Goal: Transaction & Acquisition: Book appointment/travel/reservation

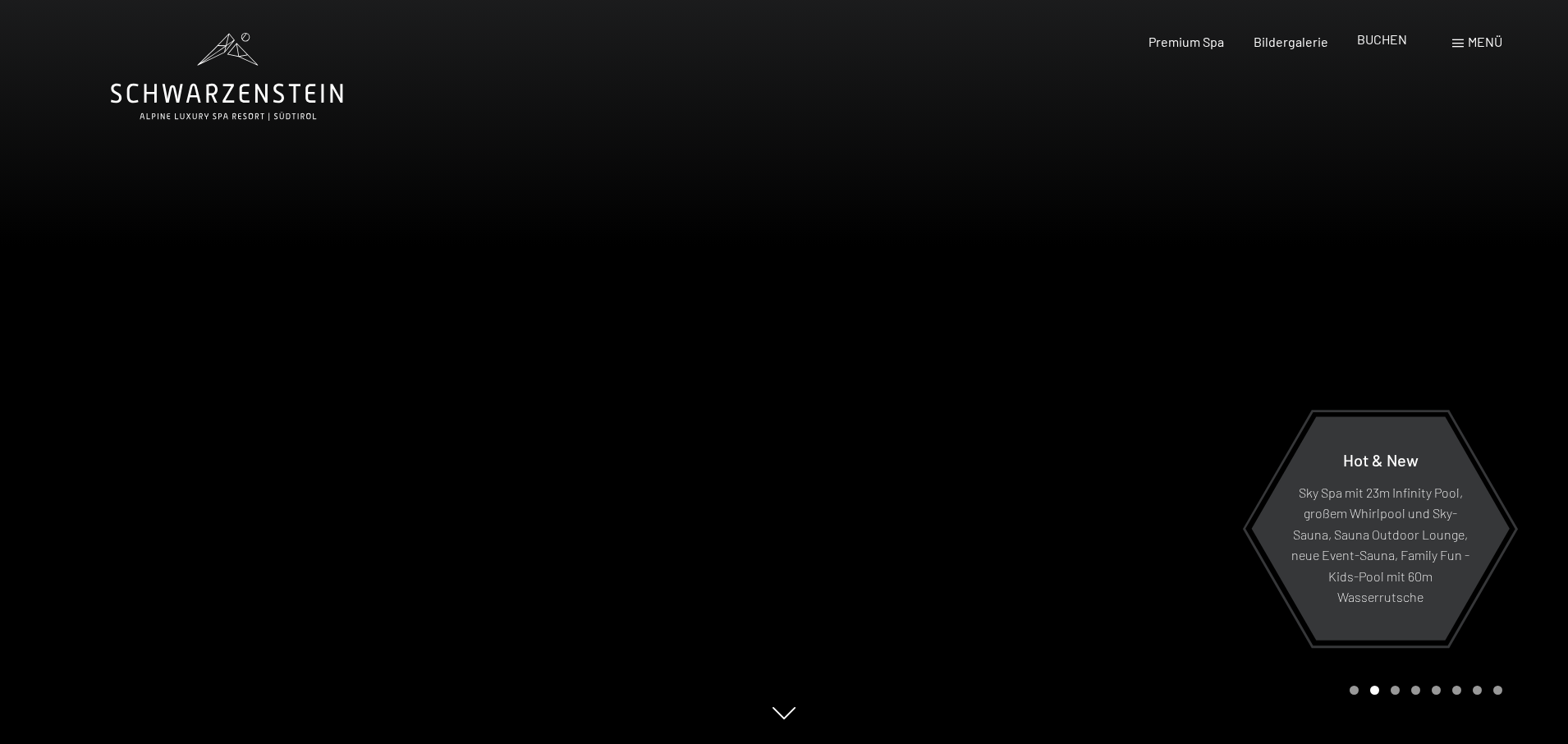
click at [1377, 42] on span "BUCHEN" at bounding box center [1382, 39] width 50 height 15
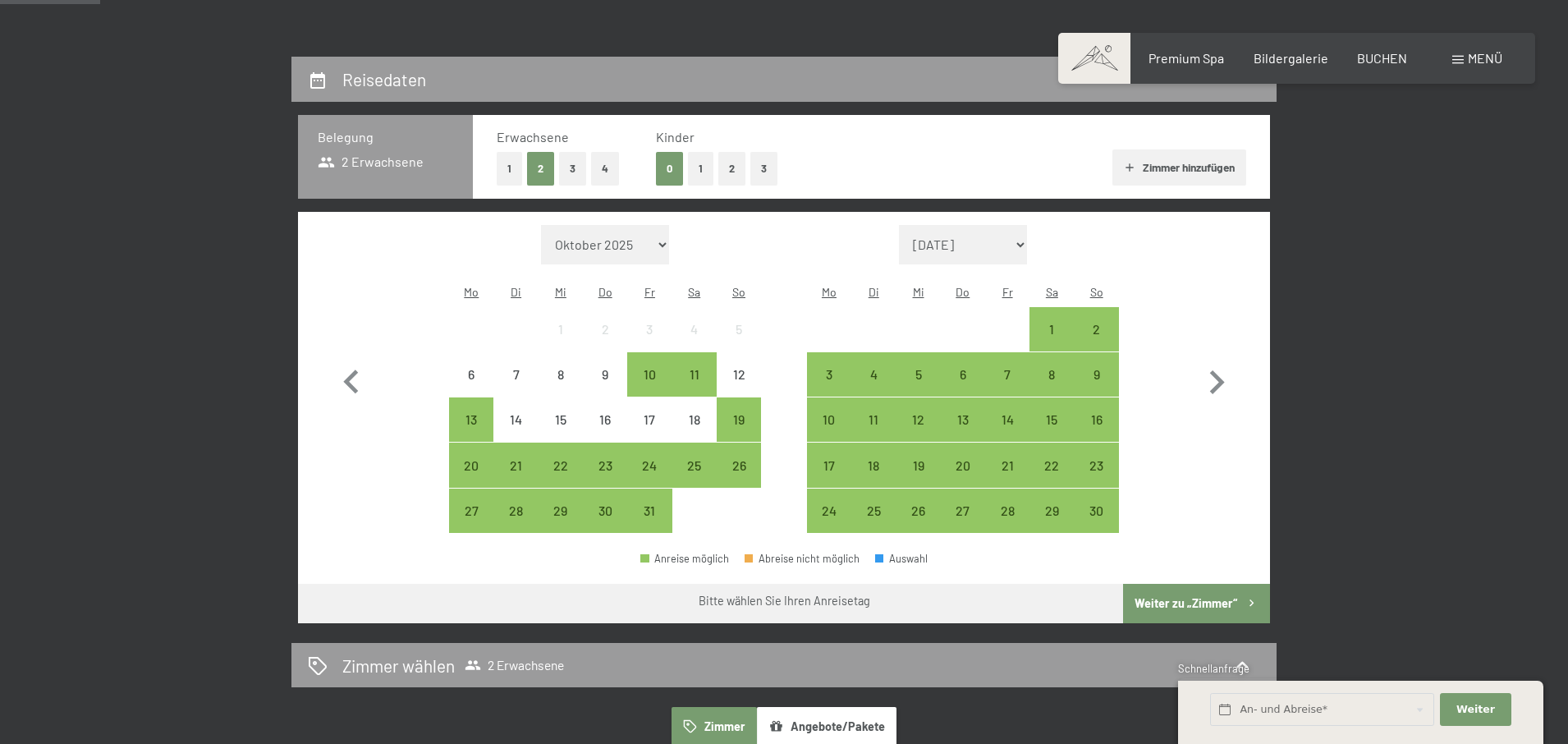
scroll to position [355, 0]
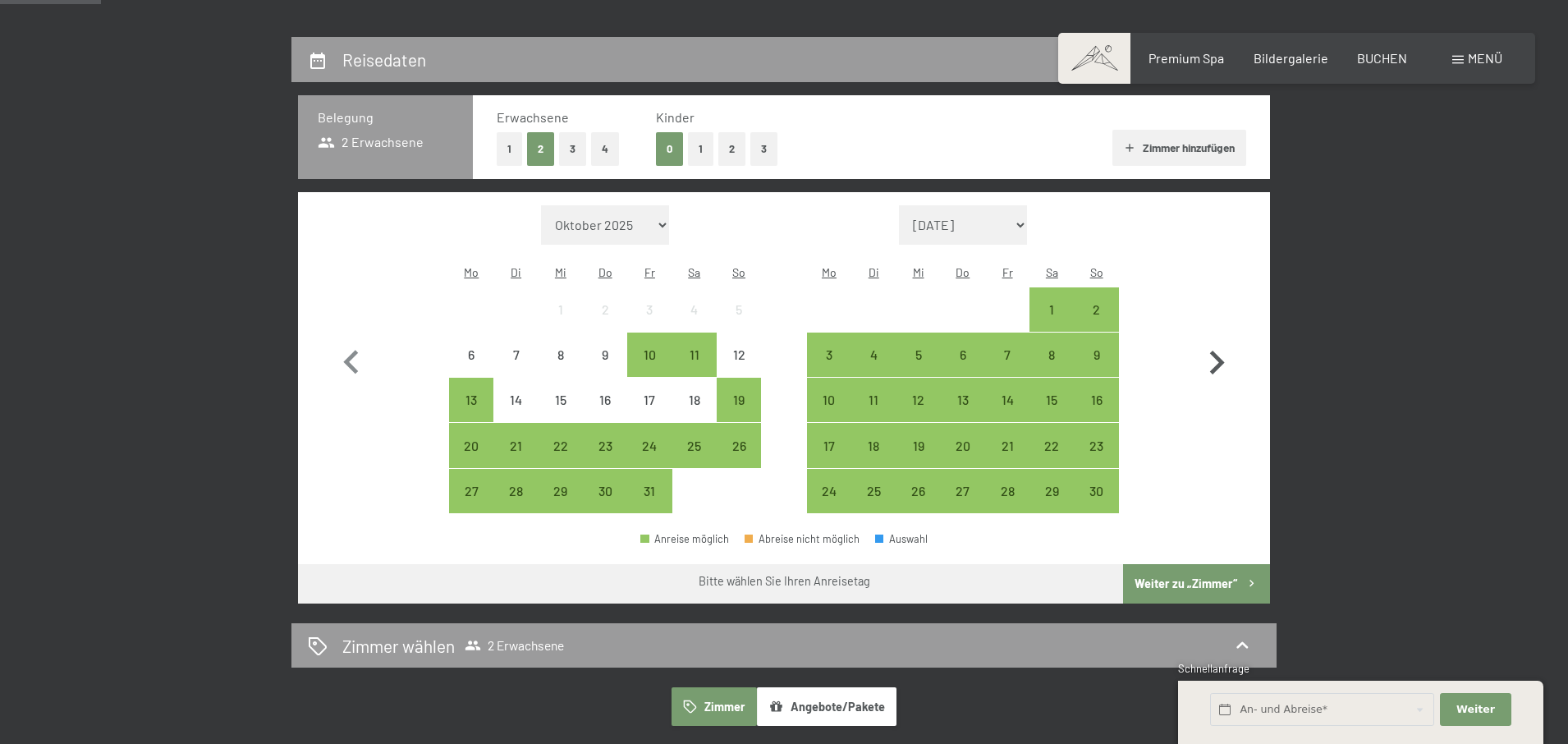
click at [1223, 352] on icon "button" at bounding box center [1218, 362] width 15 height 24
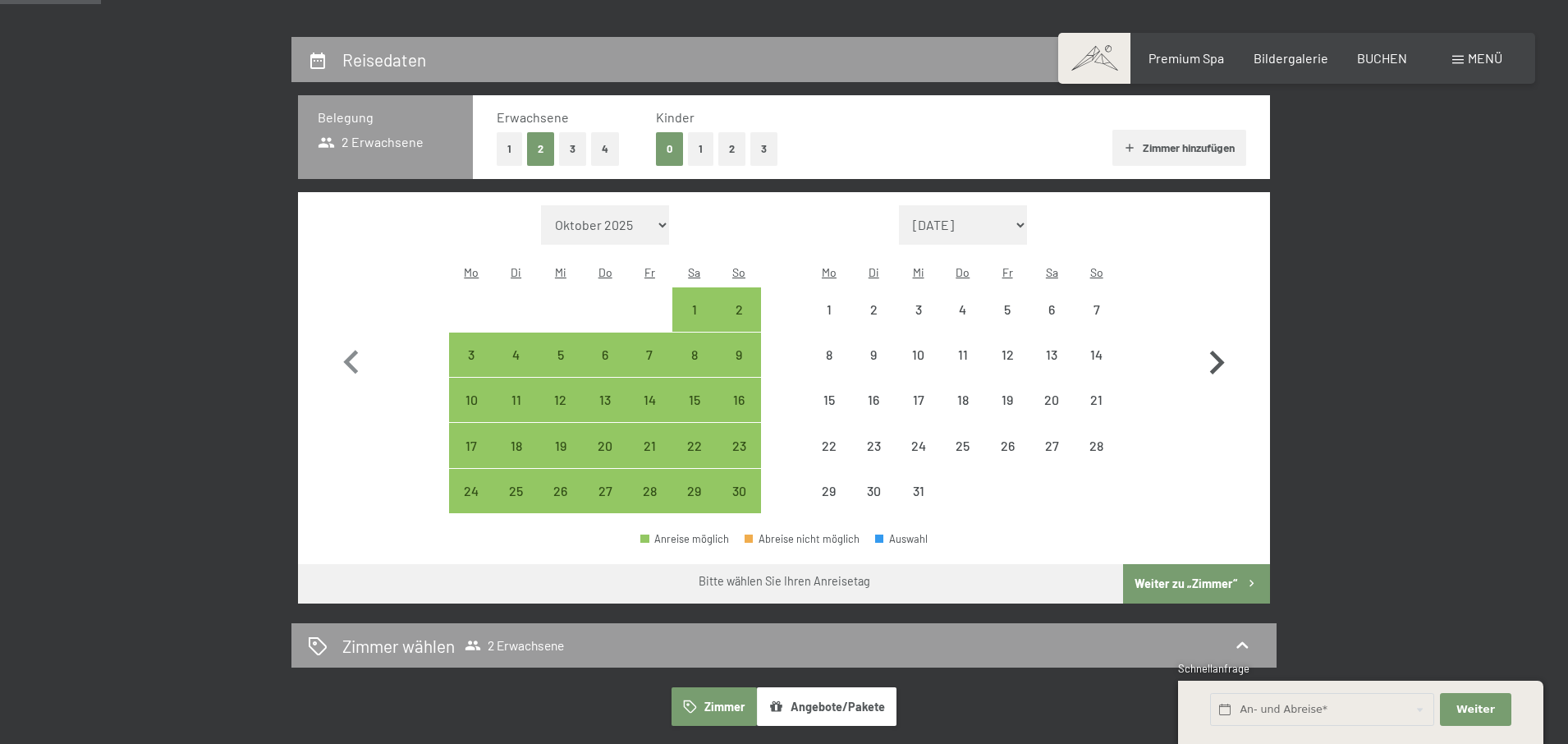
select select "[DATE]"
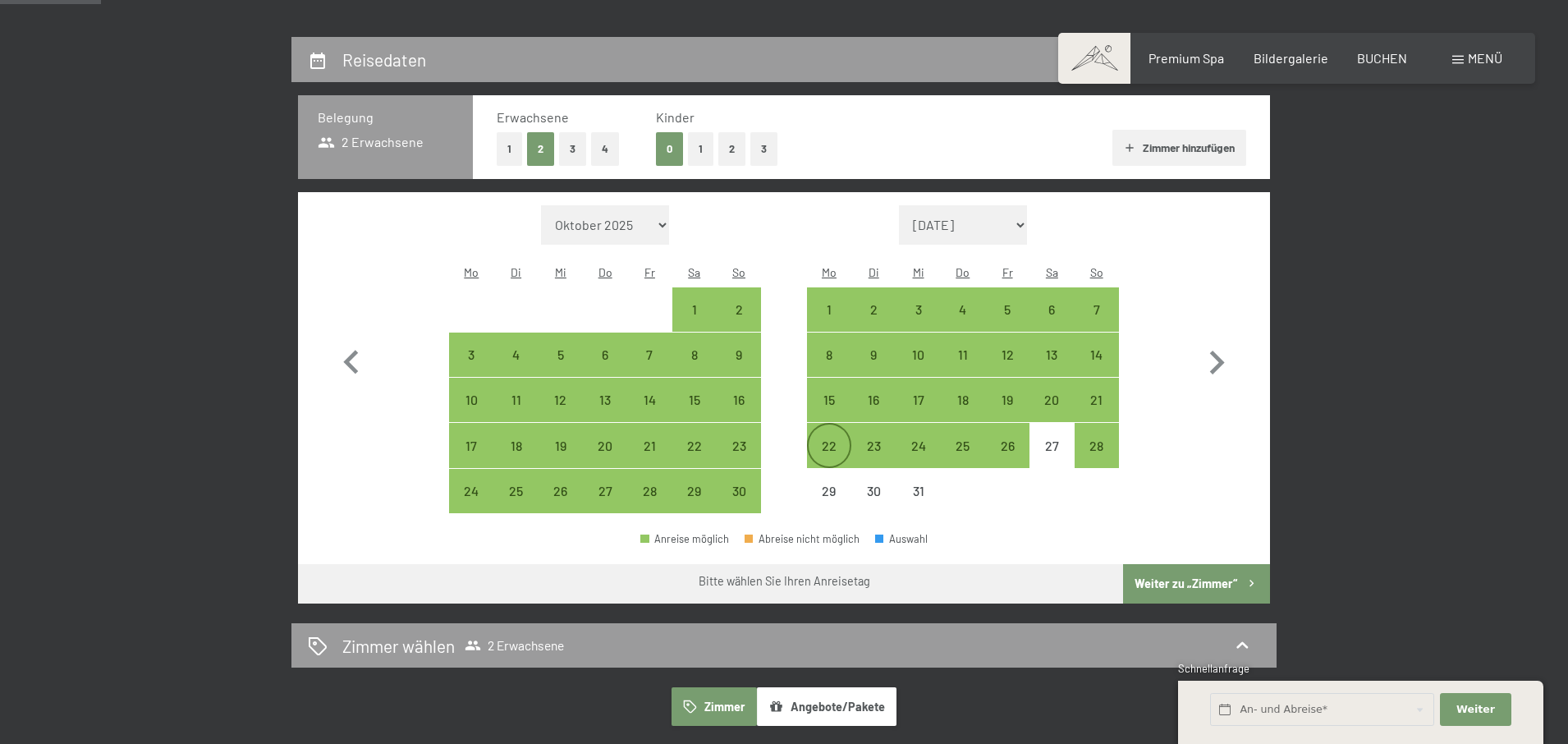
click at [834, 440] on div "22" at bounding box center [828, 460] width 41 height 41
select select "[DATE]"
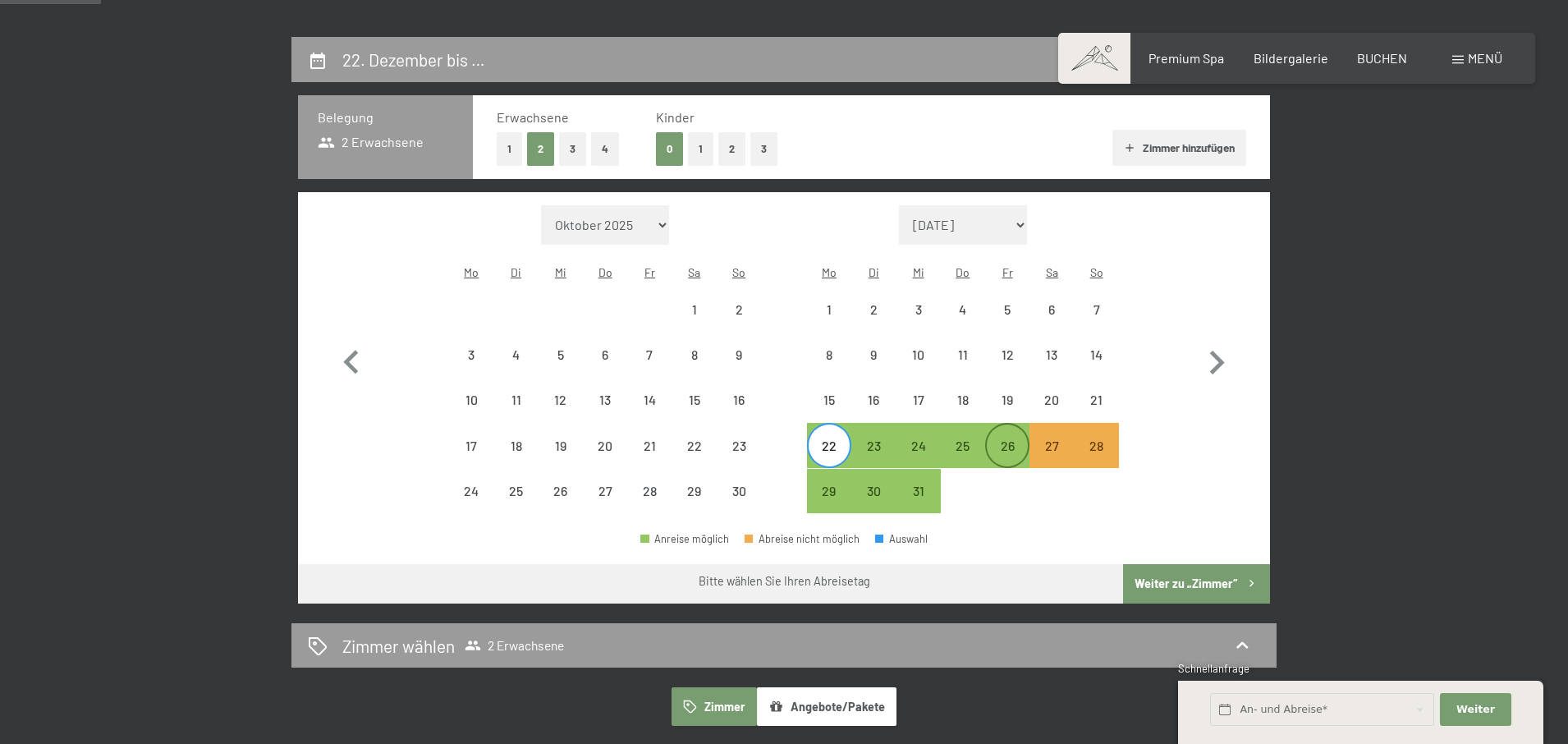
click at [1022, 440] on div "26" at bounding box center [1007, 460] width 41 height 41
select select "[DATE]"
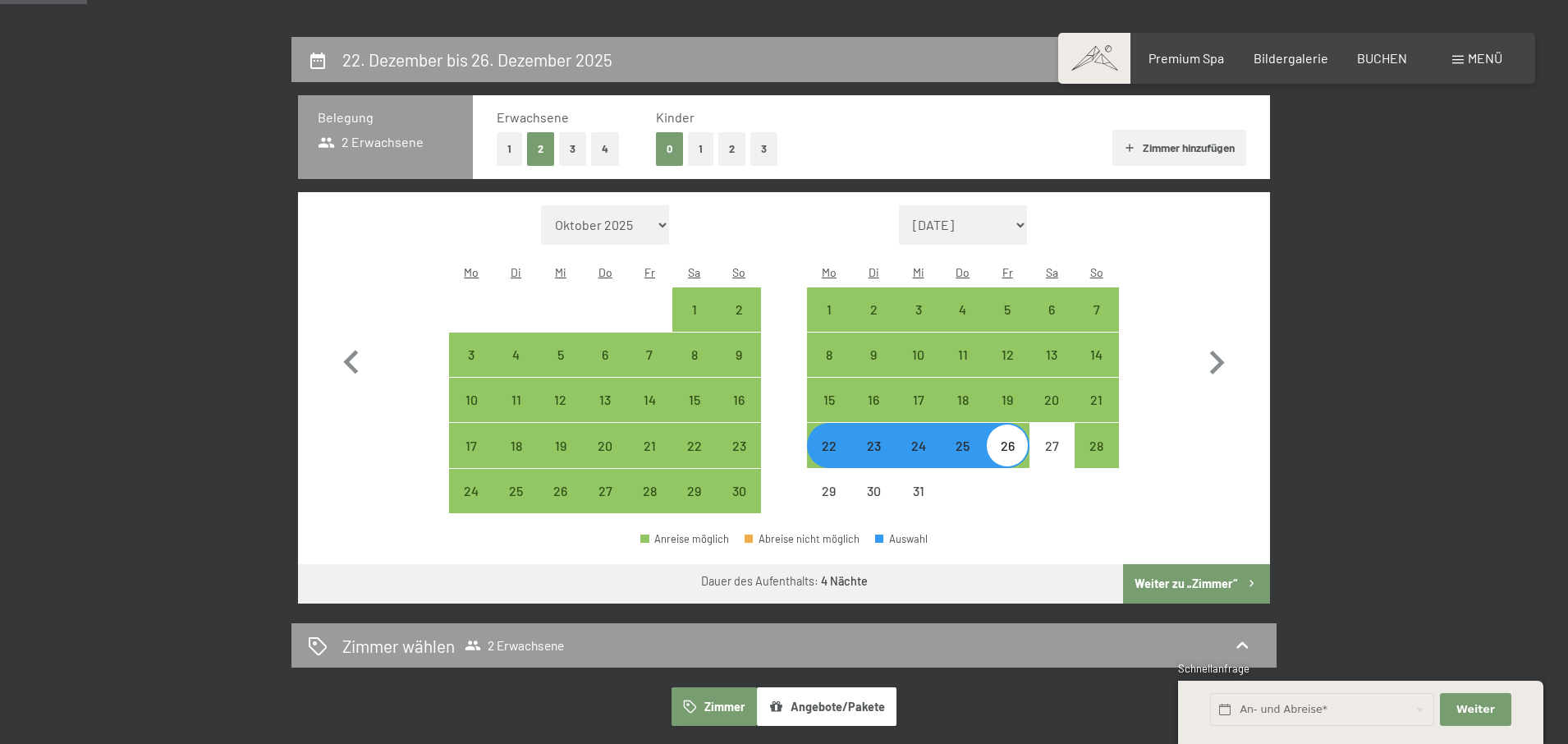
scroll to position [356, 0]
click at [1186, 564] on button "Weiter zu „Zimmer“" at bounding box center [1196, 582] width 147 height 39
select select "[DATE]"
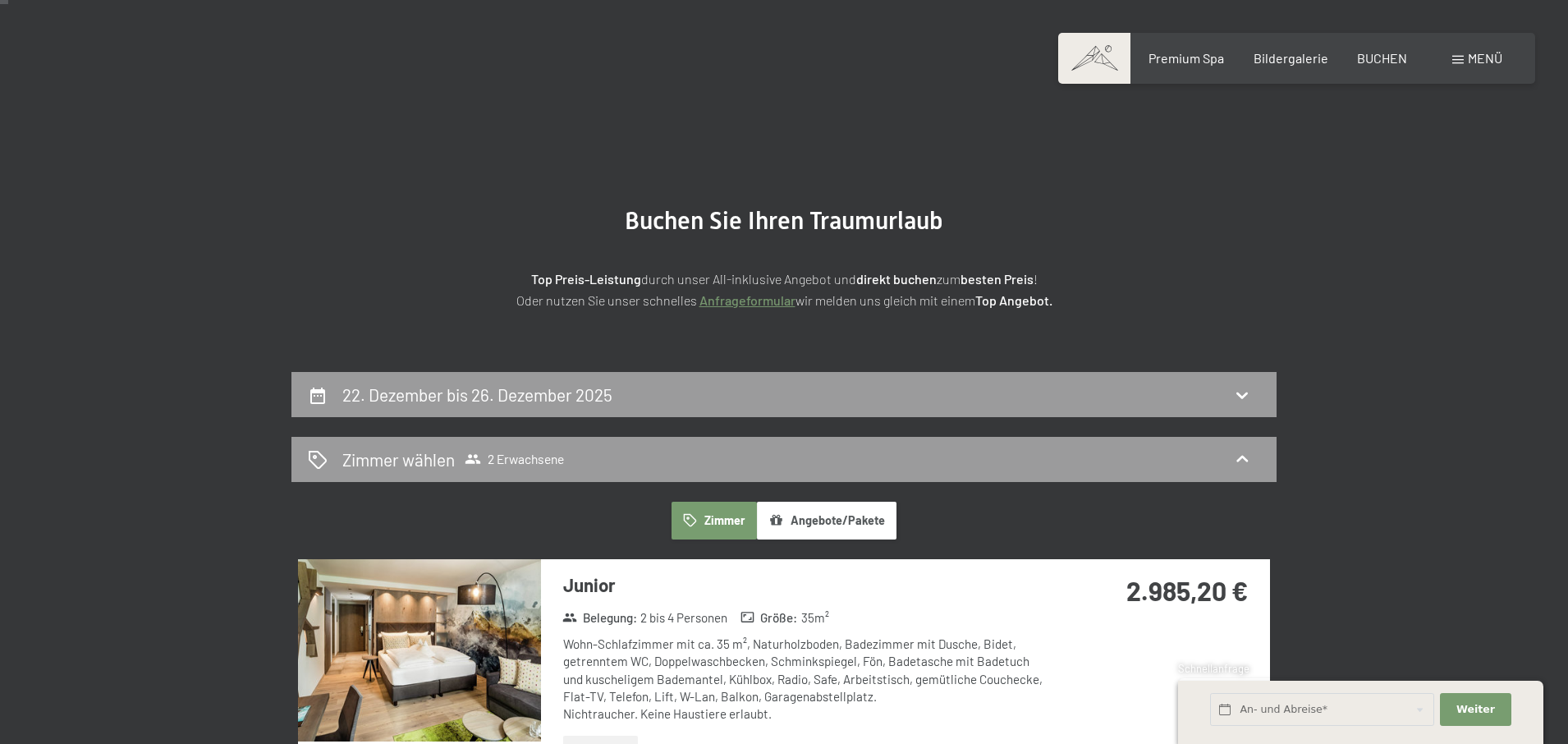
scroll to position [8, 0]
